Goal: Task Accomplishment & Management: Manage account settings

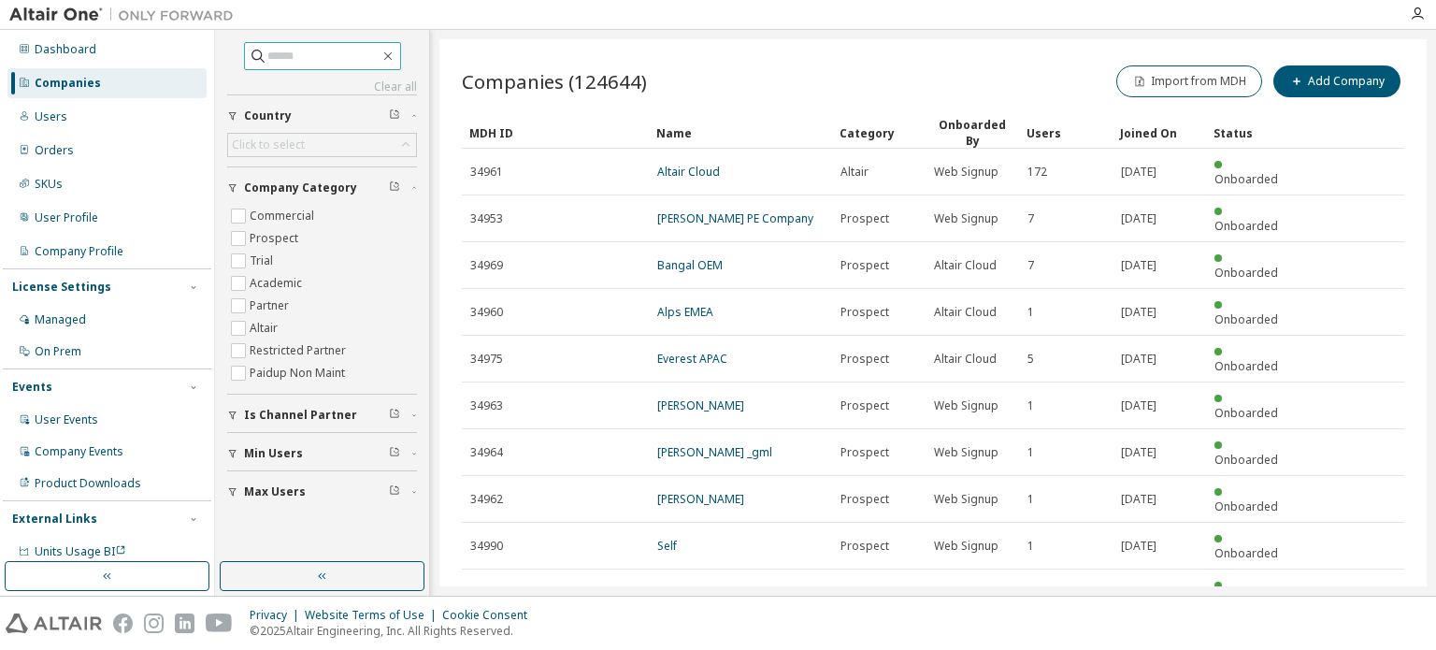
click at [326, 50] on input "text" at bounding box center [323, 56] width 112 height 19
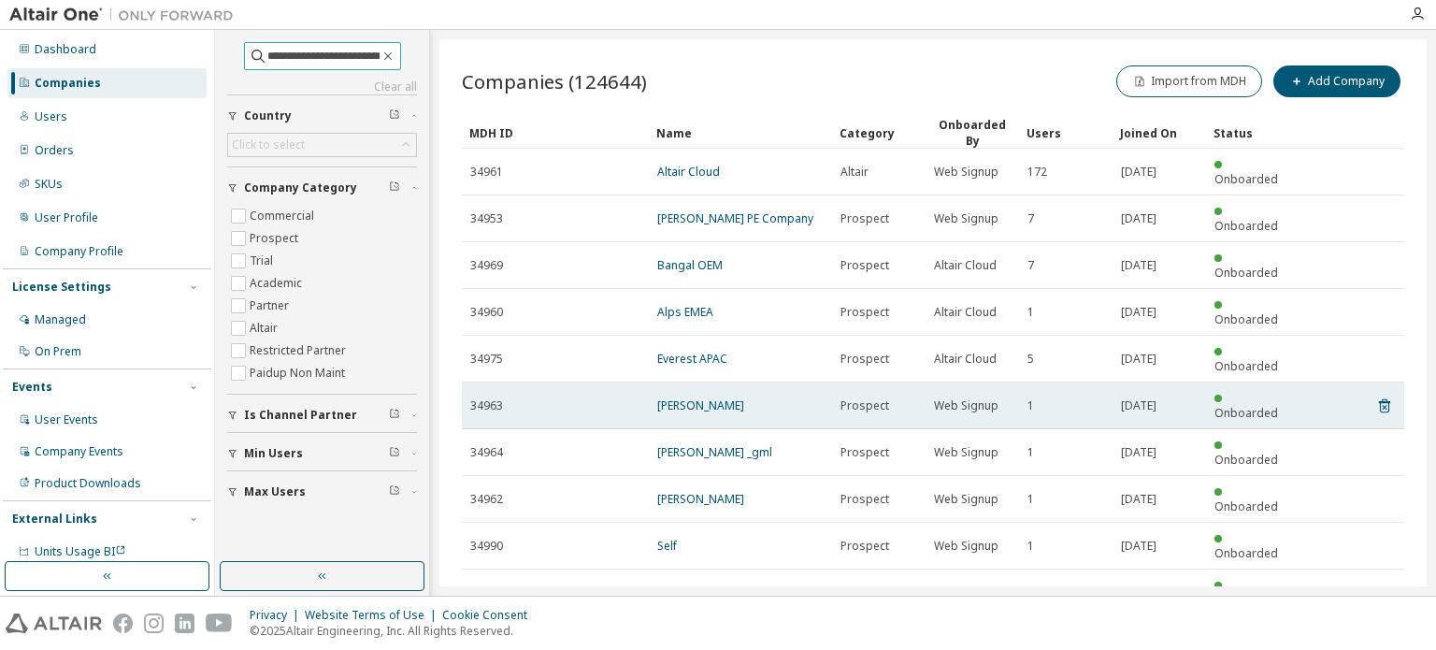
type input "**********"
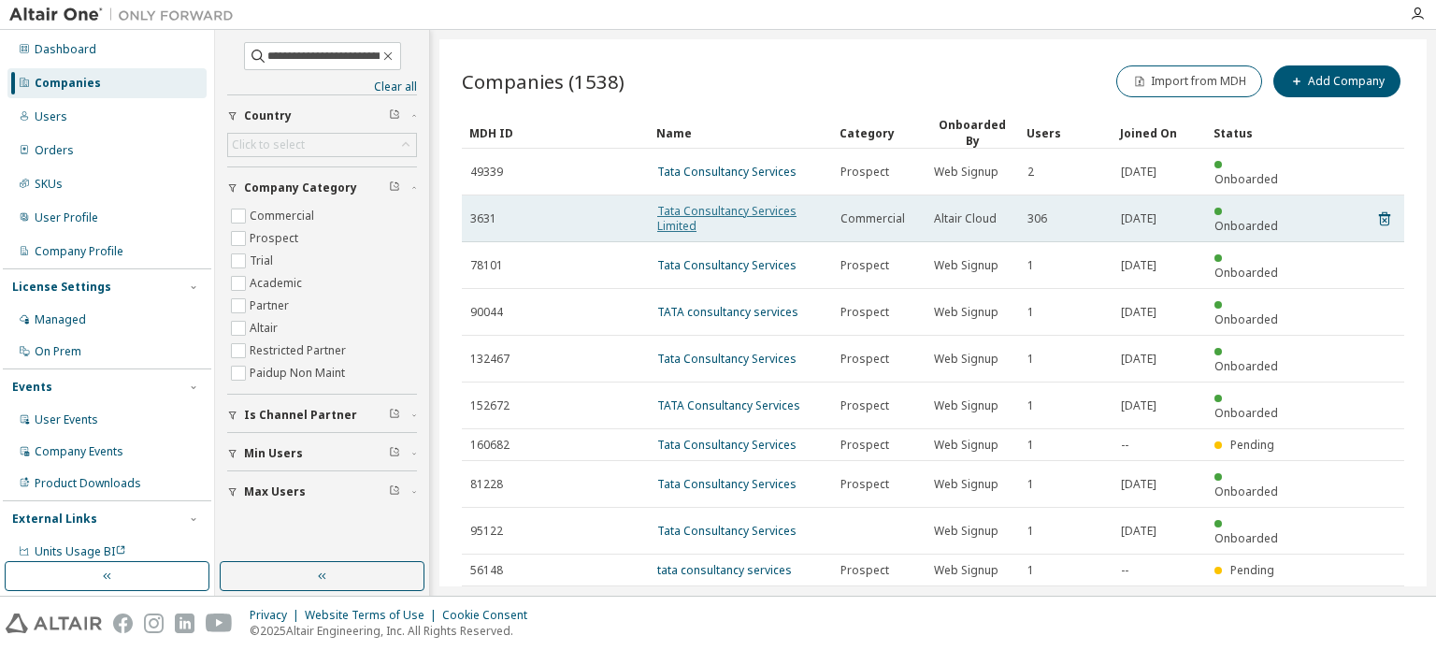
click at [726, 203] on link "Tata Consultancy Services Limited" at bounding box center [726, 218] width 139 height 31
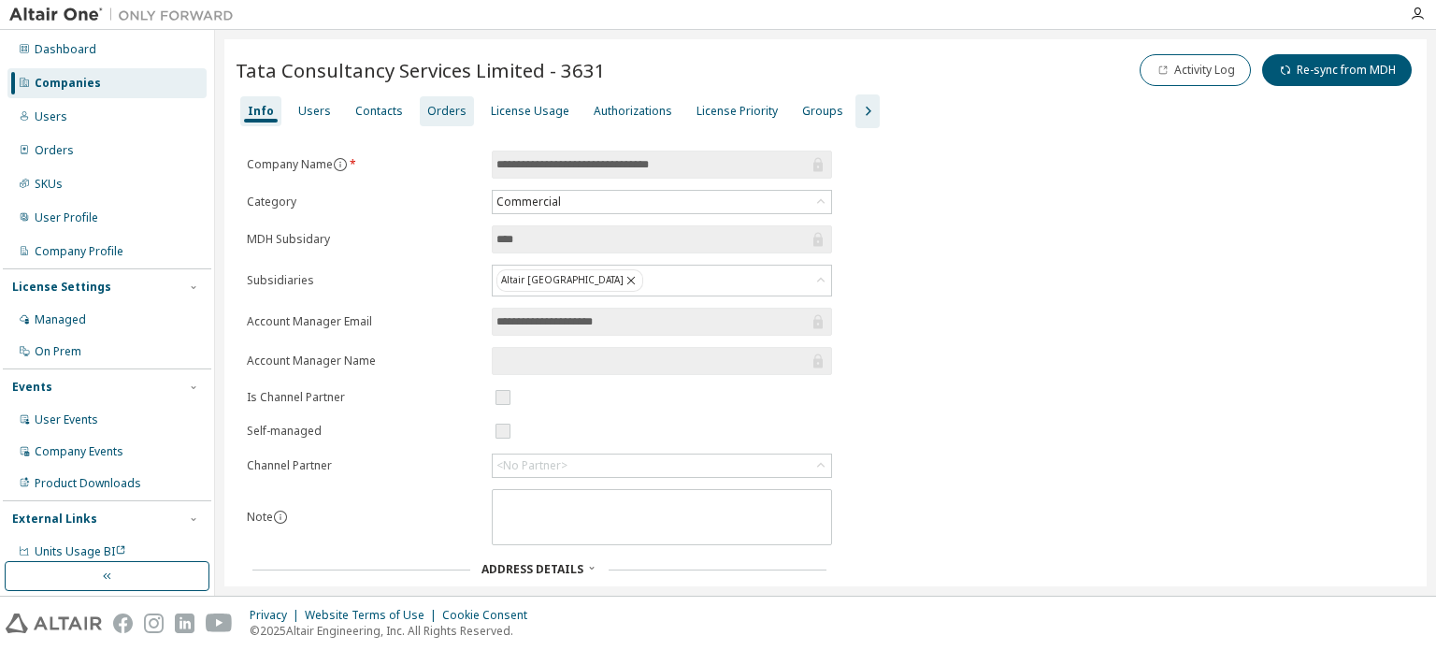
click at [420, 119] on div "Orders" at bounding box center [447, 111] width 54 height 30
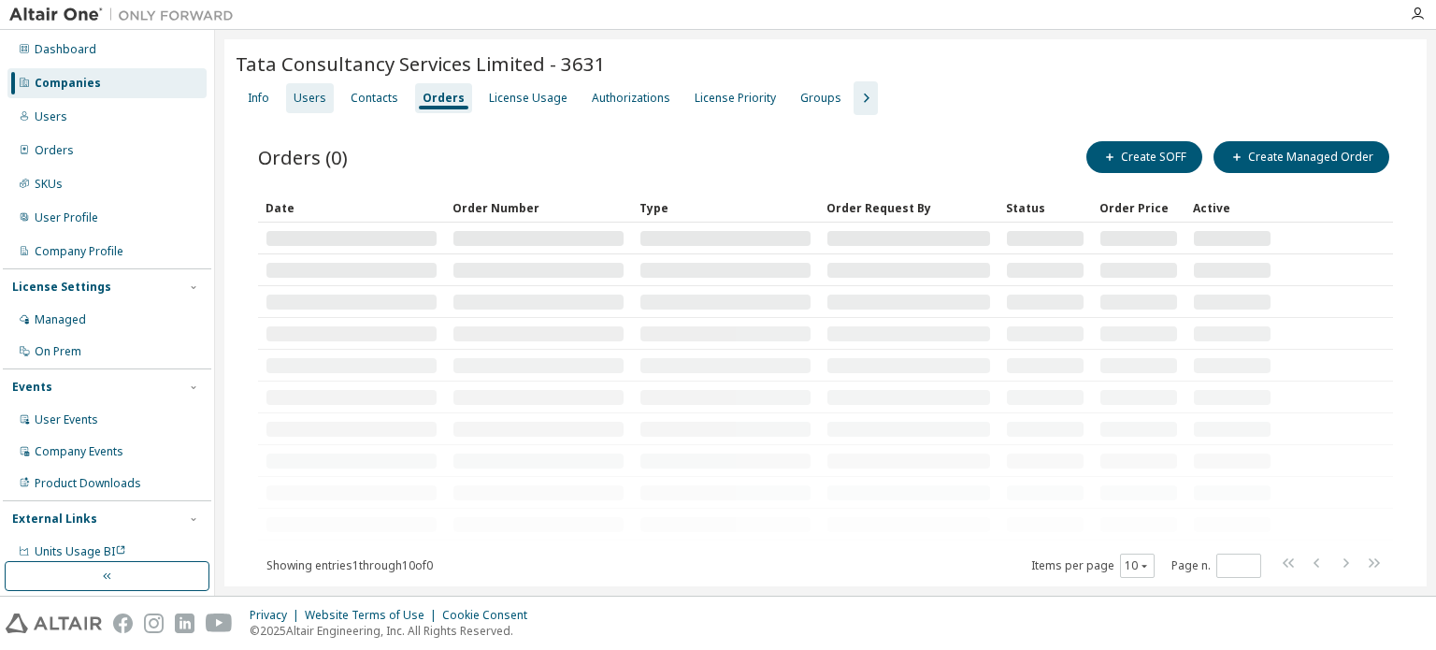
click at [315, 95] on div "Users" at bounding box center [310, 98] width 33 height 15
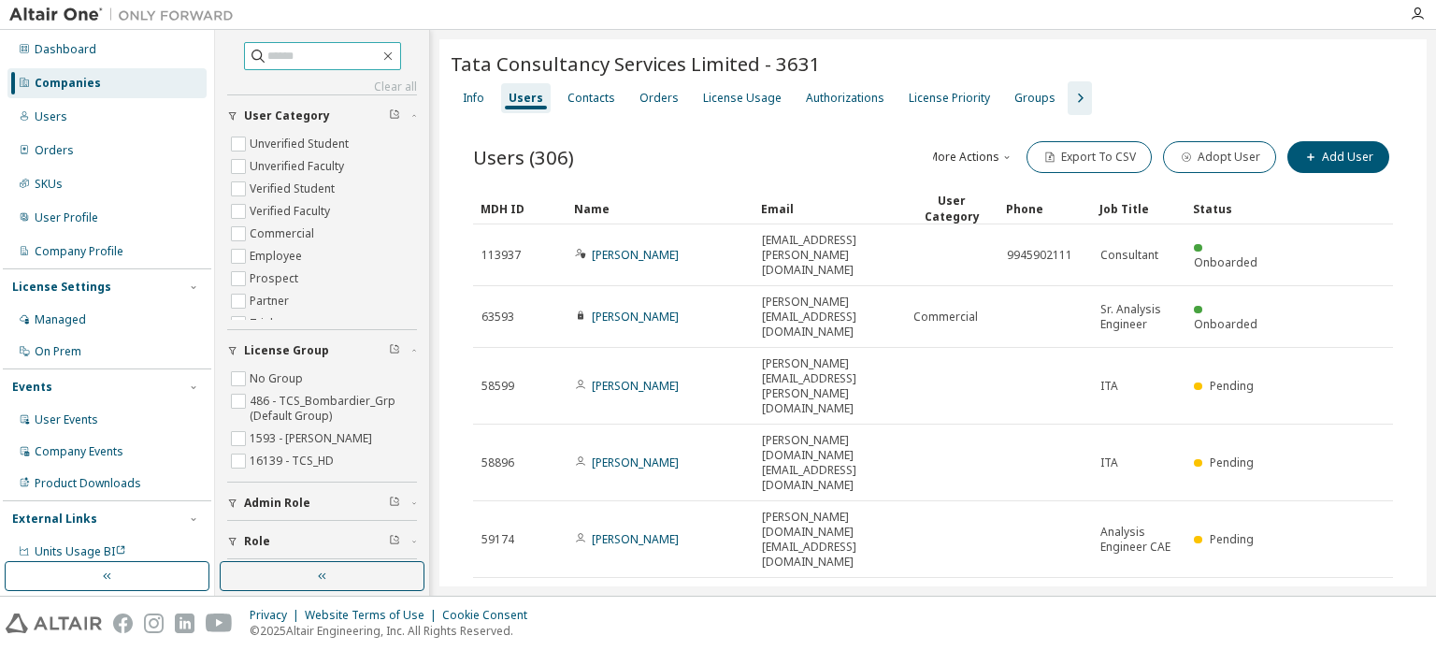
click at [267, 56] on input "text" at bounding box center [323, 56] width 112 height 19
type input "*******"
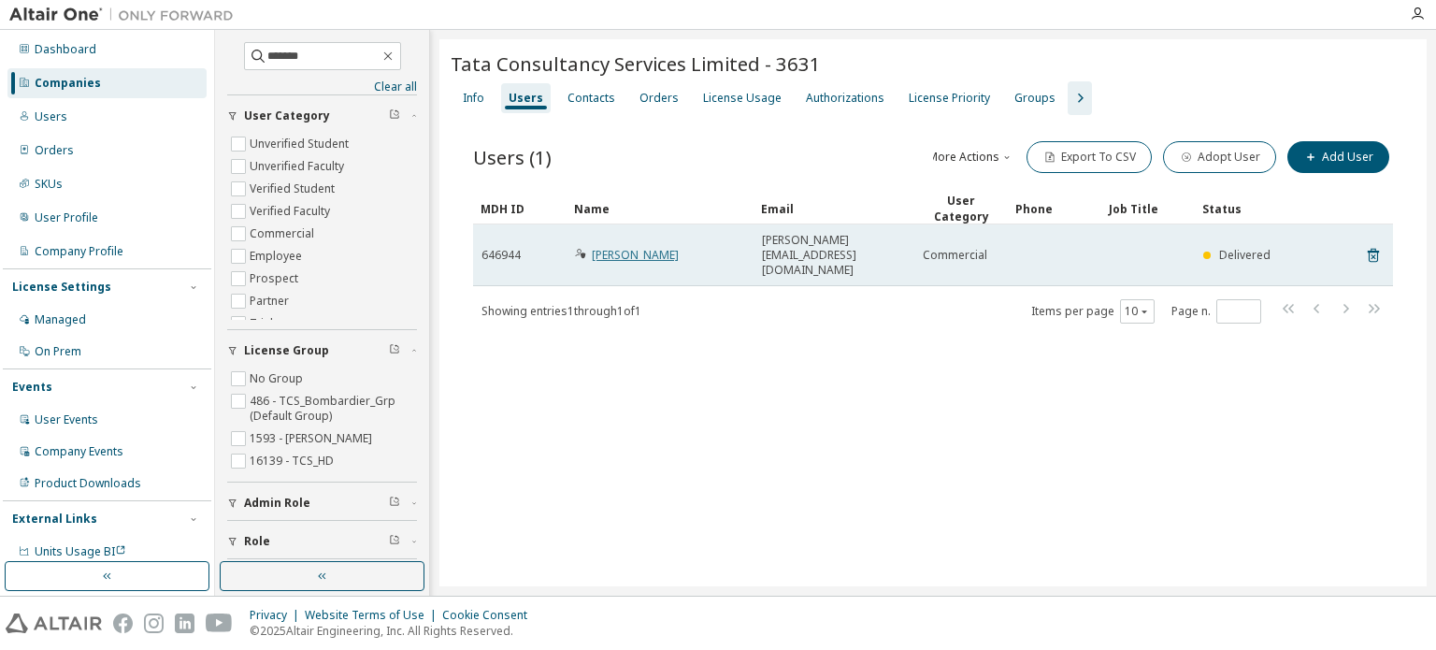
click at [621, 247] on link "[PERSON_NAME]" at bounding box center [635, 255] width 87 height 16
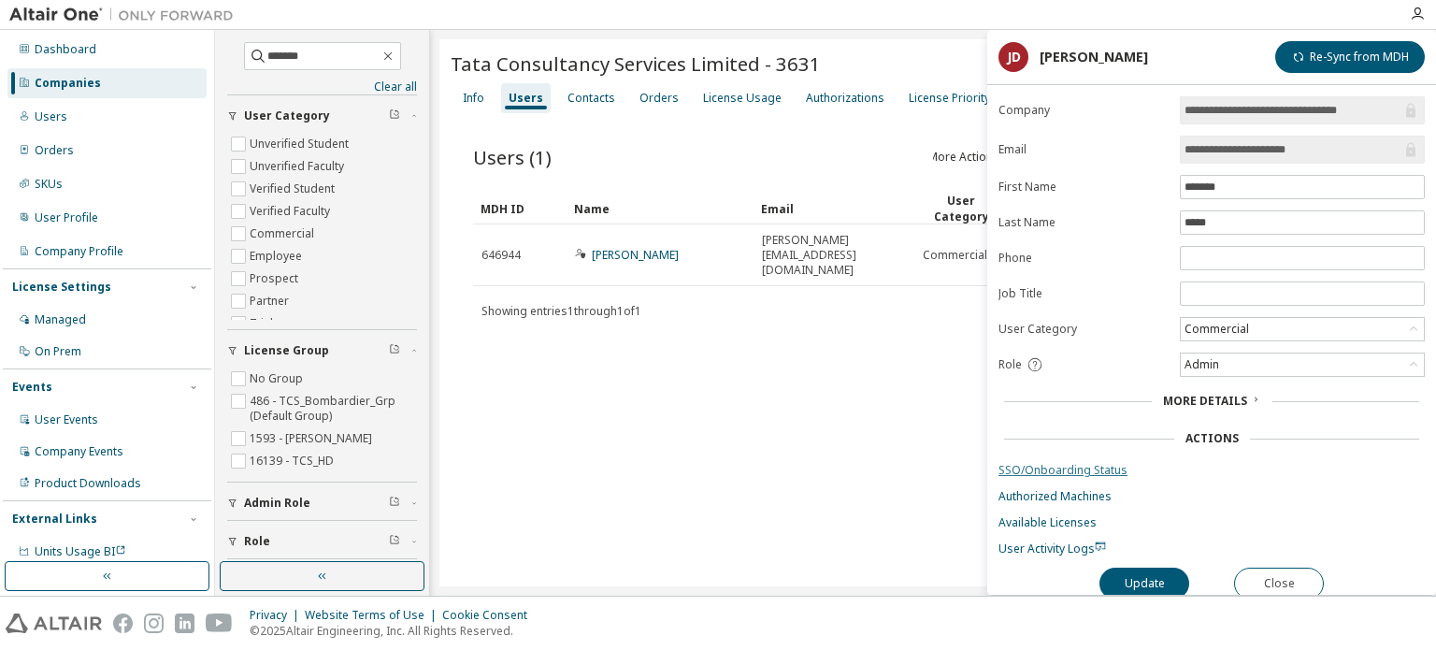
click at [1088, 473] on link "SSO/Onboarding Status" at bounding box center [1212, 470] width 426 height 15
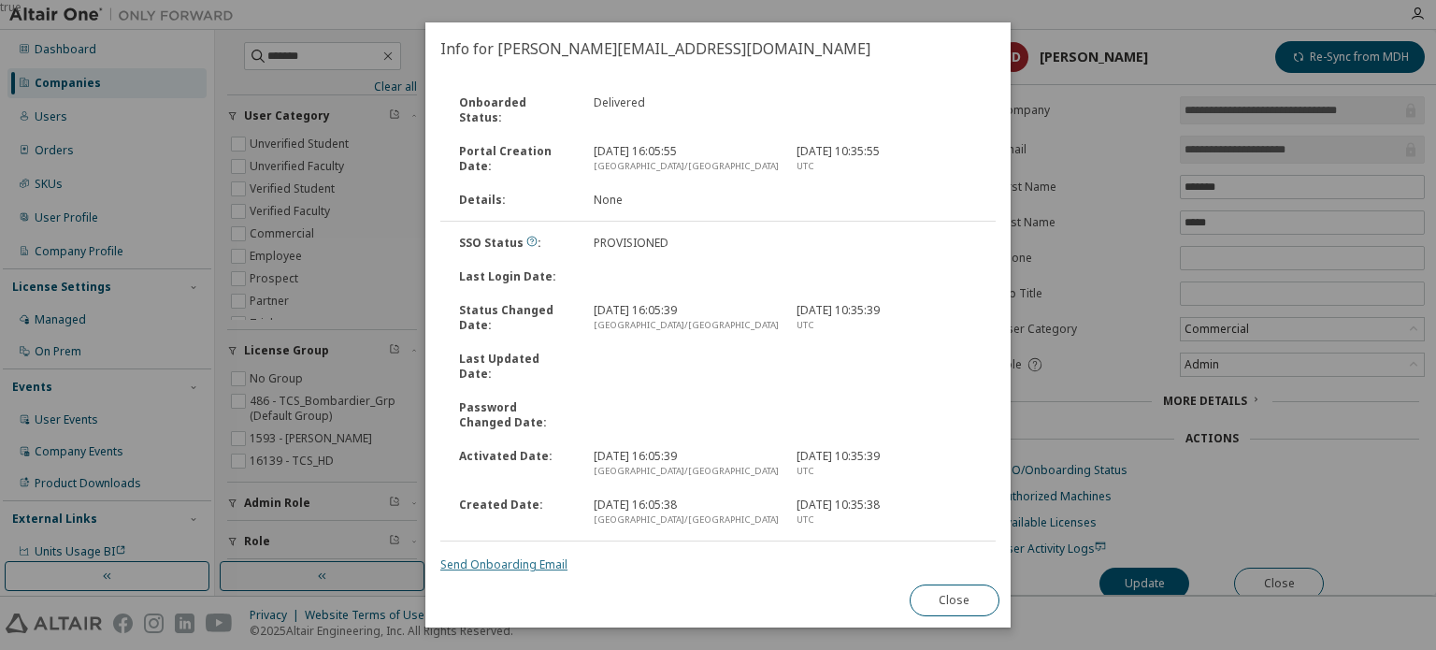
click at [522, 556] on link "Send Onboarding Email" at bounding box center [503, 564] width 127 height 16
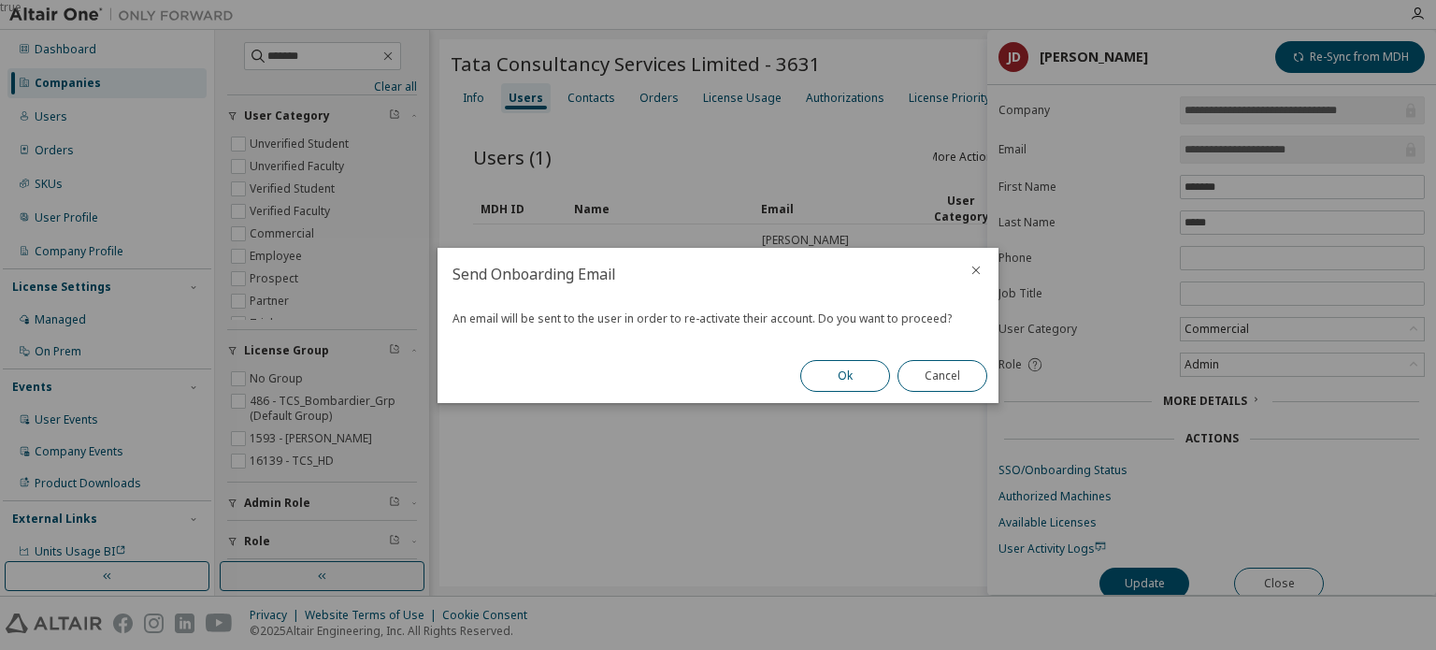
click at [845, 371] on button "Ok" at bounding box center [845, 376] width 90 height 32
click at [922, 372] on button "Close" at bounding box center [943, 376] width 90 height 32
